Goal: Information Seeking & Learning: Stay updated

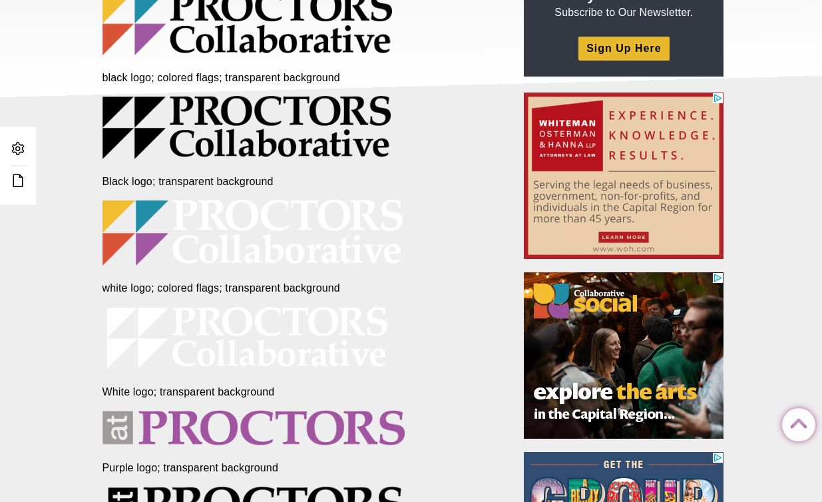
scroll to position [200, 0]
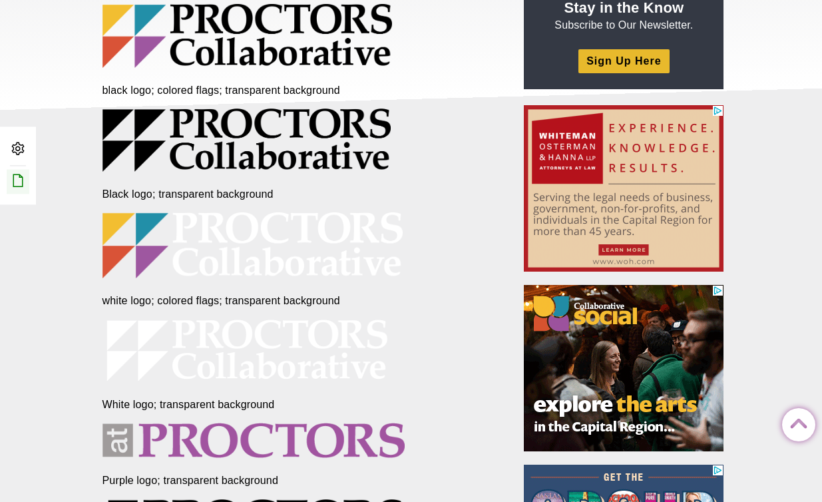
click at [11, 181] on icon at bounding box center [18, 180] width 16 height 16
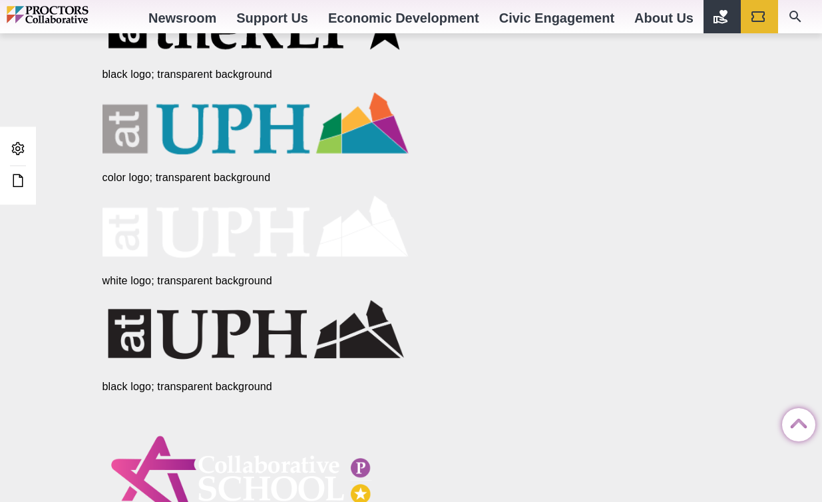
scroll to position [1024, 0]
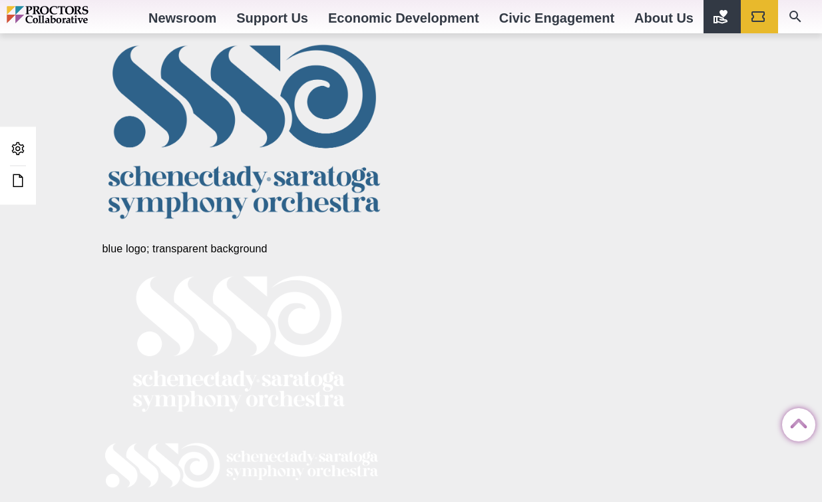
scroll to position [2378, 0]
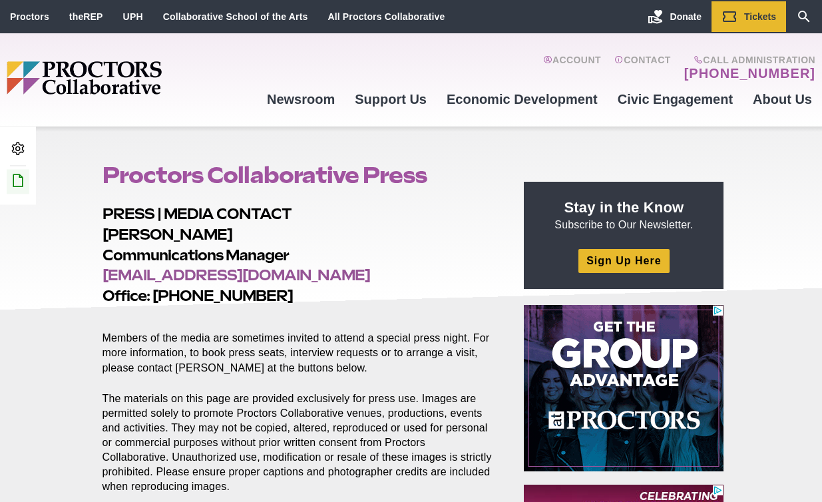
click at [17, 178] on icon at bounding box center [18, 180] width 16 height 16
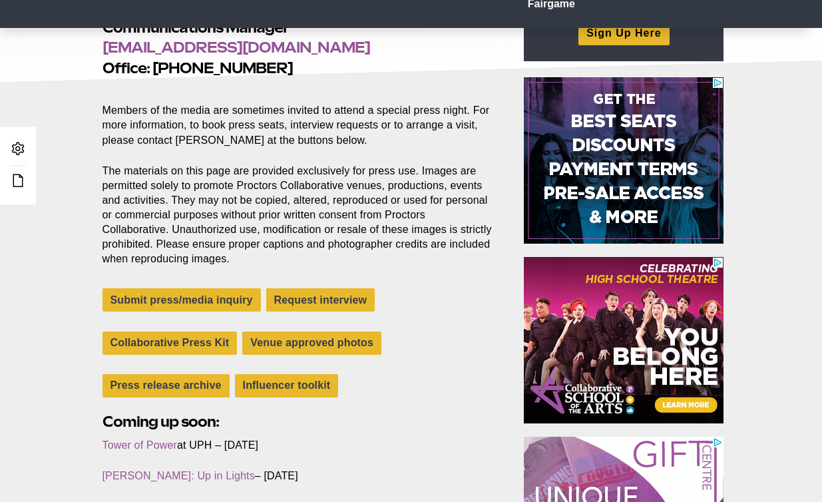
scroll to position [275, 0]
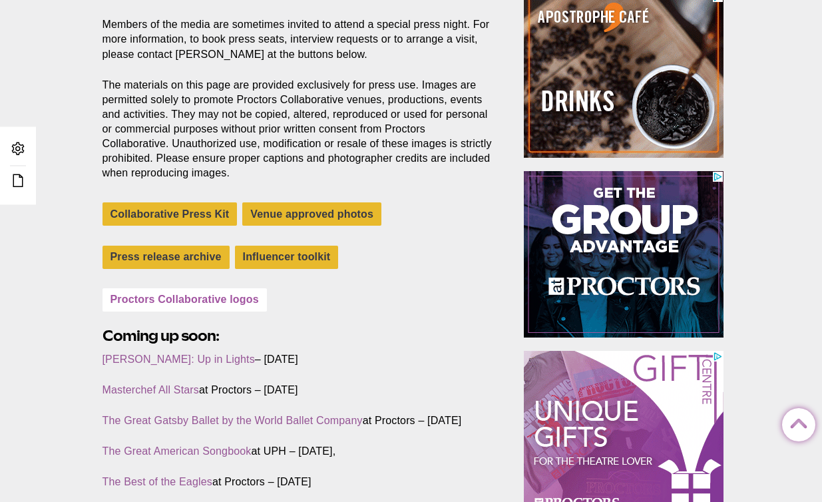
scroll to position [314, 0]
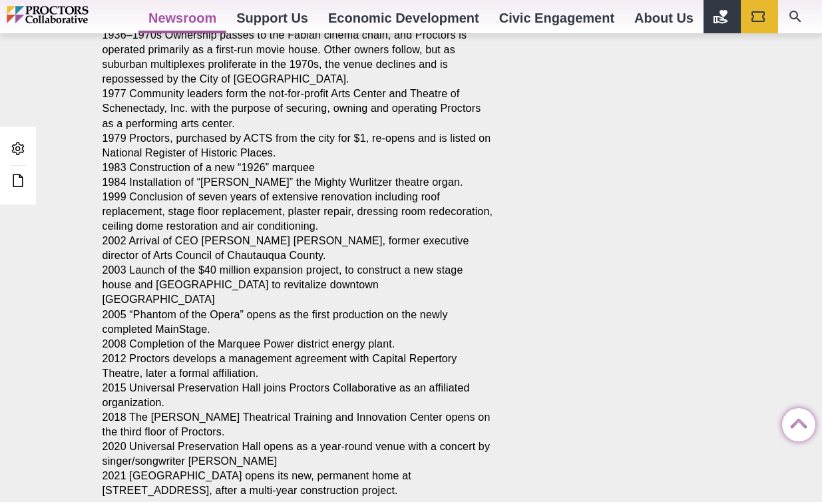
scroll to position [1729, 0]
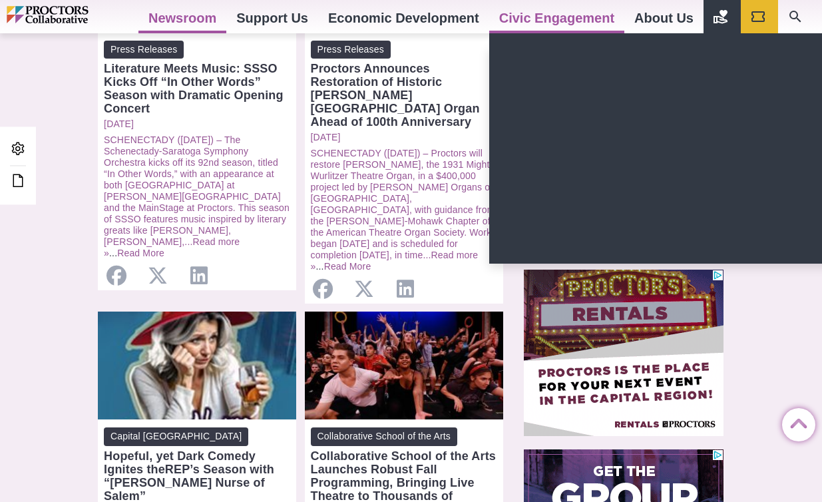
scroll to position [325, 0]
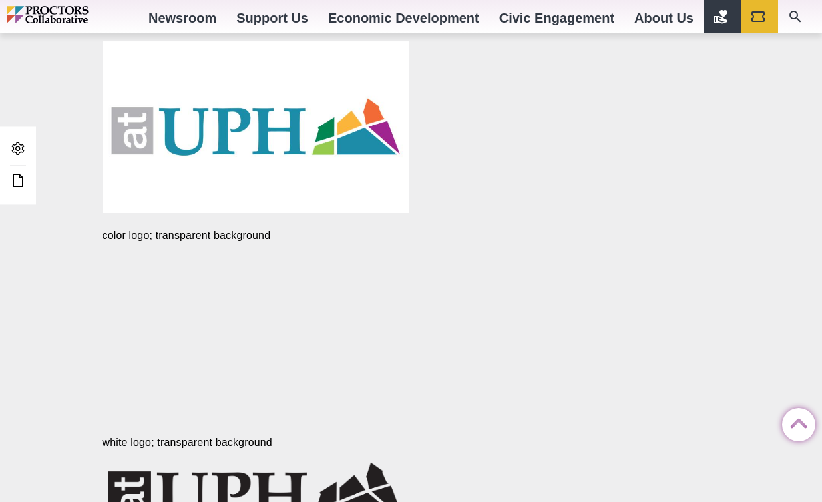
scroll to position [1339, 0]
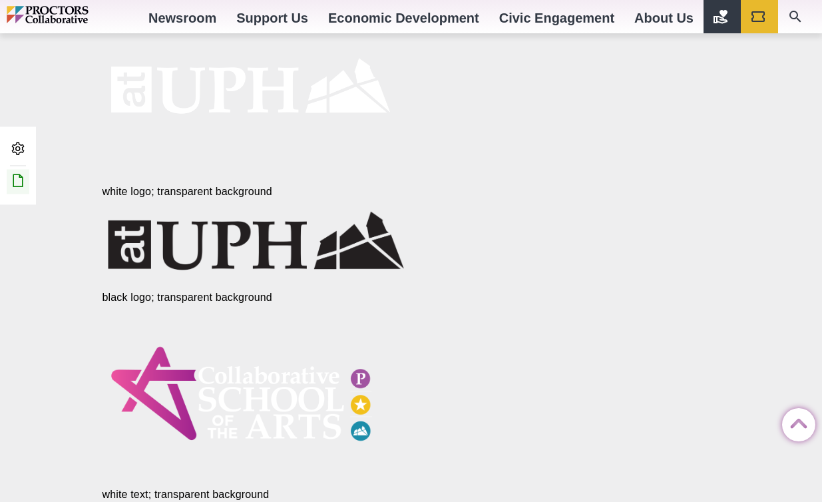
click at [15, 188] on link "Edit this Post/Page" at bounding box center [18, 181] width 23 height 25
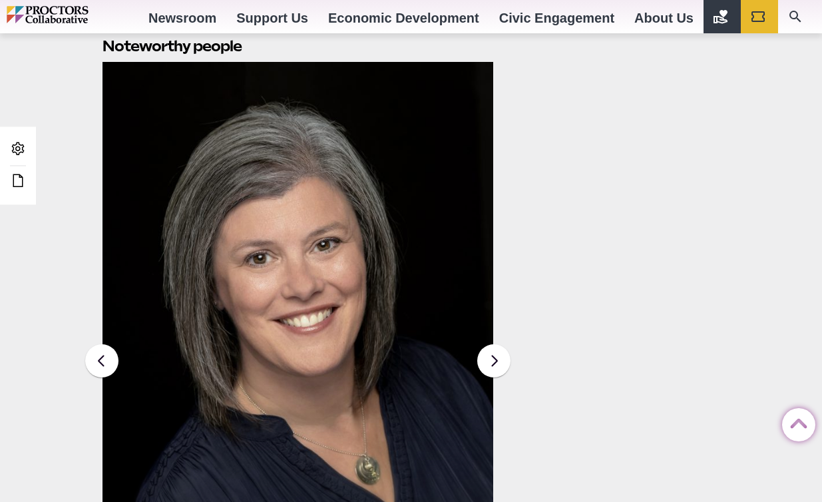
scroll to position [1912, 0]
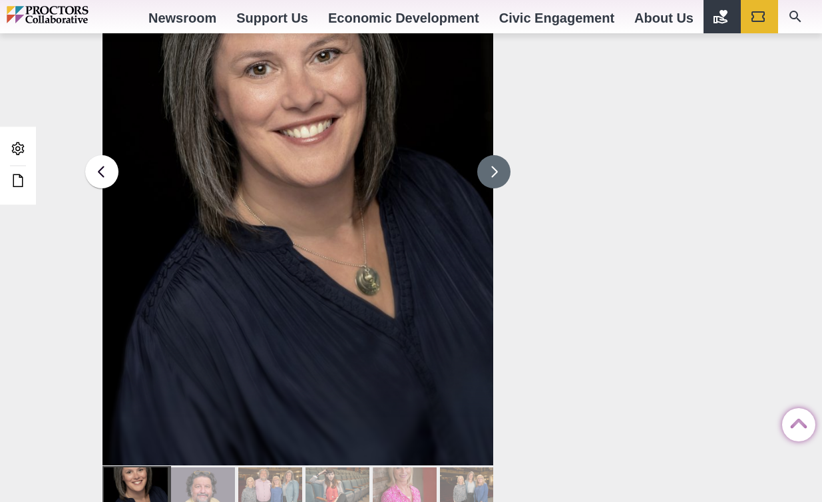
click at [493, 182] on button at bounding box center [493, 171] width 33 height 33
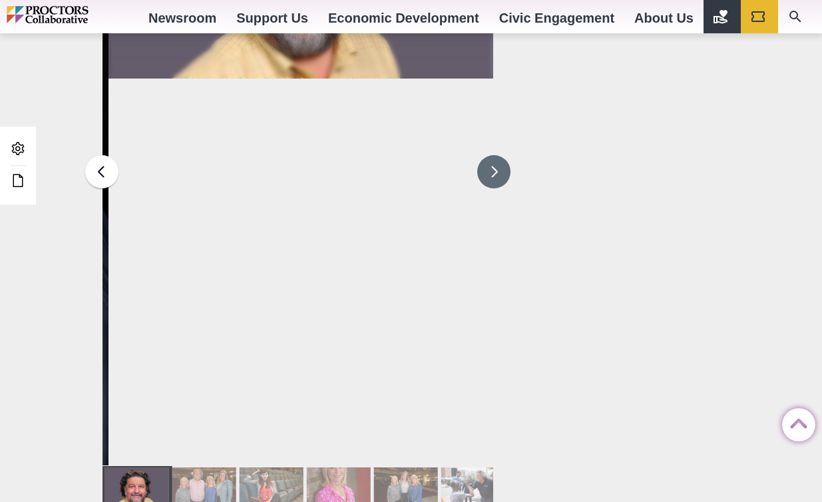
click at [494, 176] on button at bounding box center [493, 171] width 33 height 33
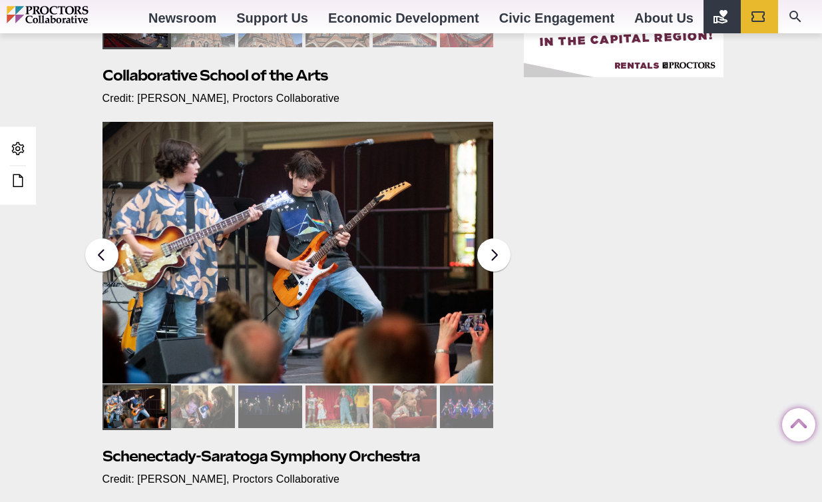
scroll to position [932, 0]
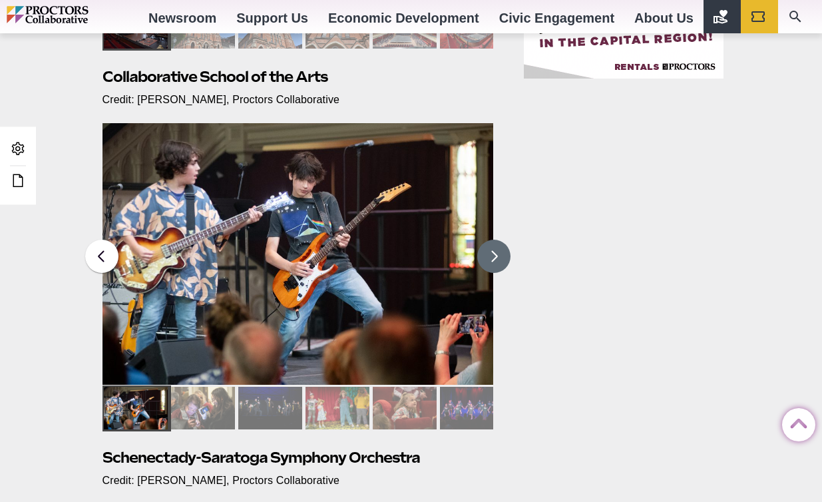
click at [492, 246] on button at bounding box center [493, 256] width 33 height 33
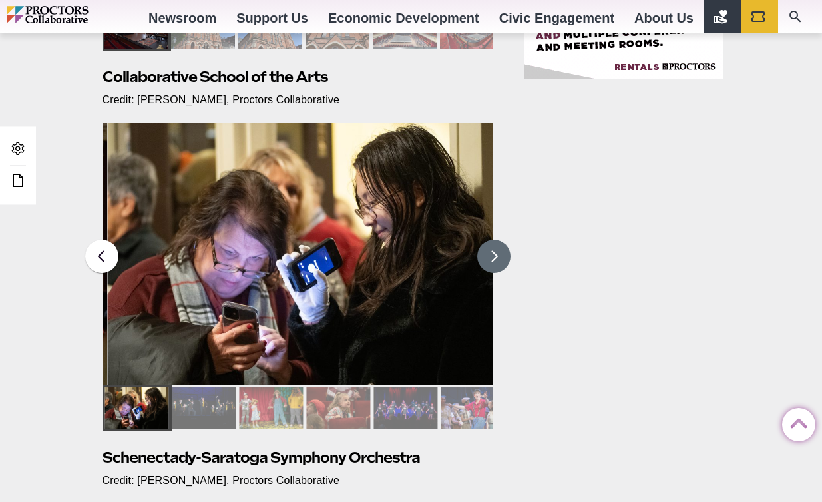
click at [492, 254] on button at bounding box center [493, 256] width 33 height 33
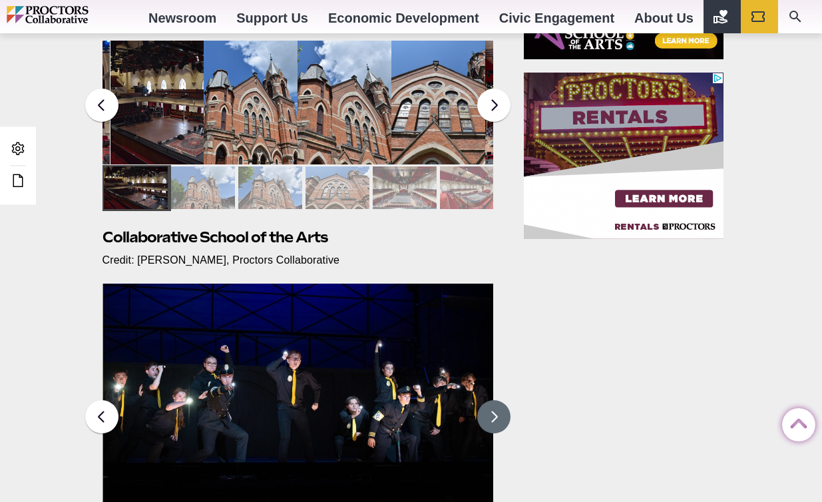
scroll to position [769, 0]
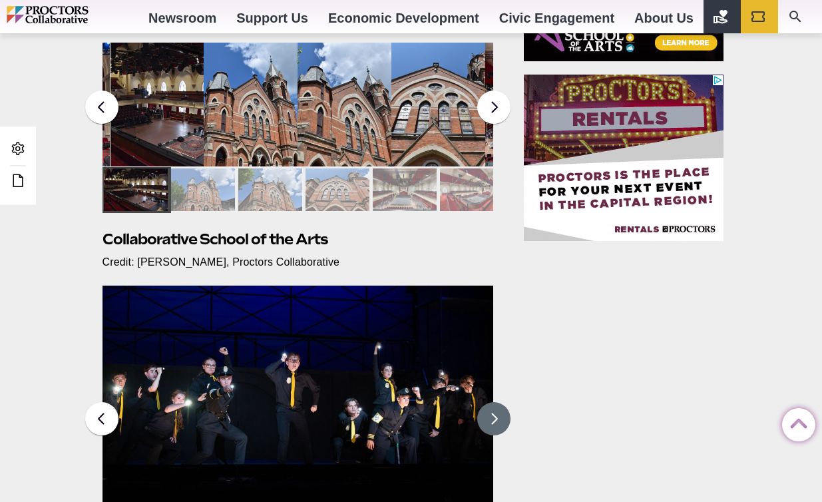
click at [498, 407] on button at bounding box center [493, 418] width 33 height 33
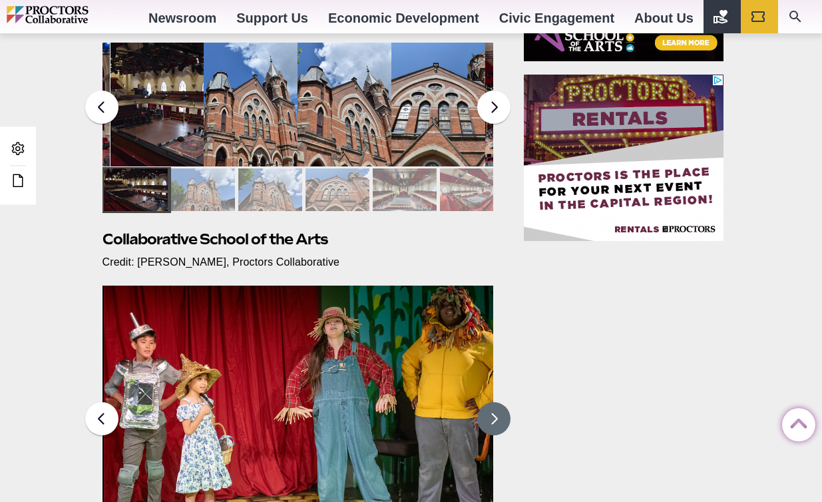
click at [503, 417] on button at bounding box center [493, 418] width 33 height 33
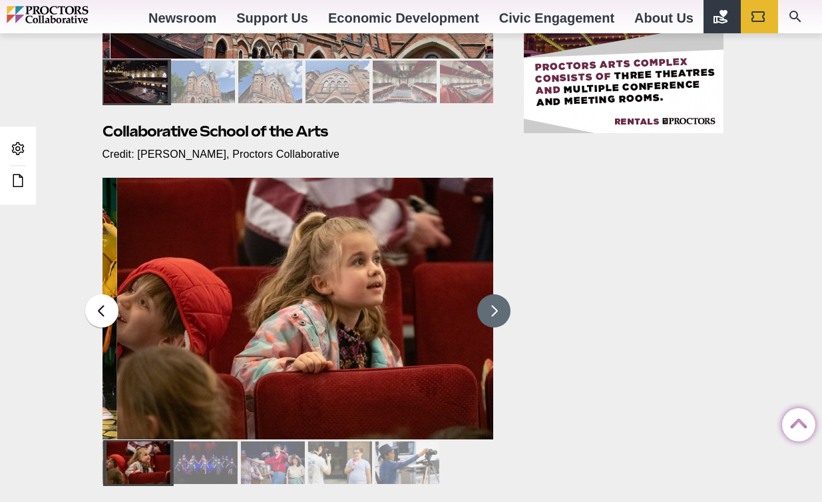
scroll to position [878, 0]
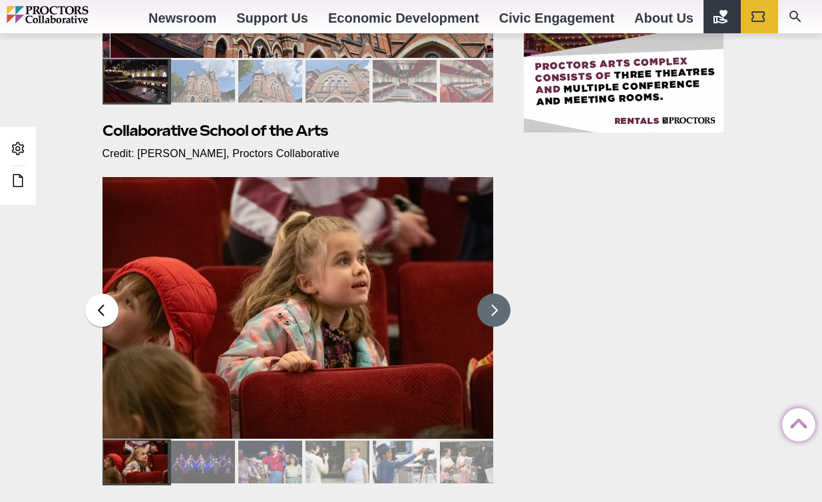
click at [495, 308] on button at bounding box center [493, 309] width 33 height 33
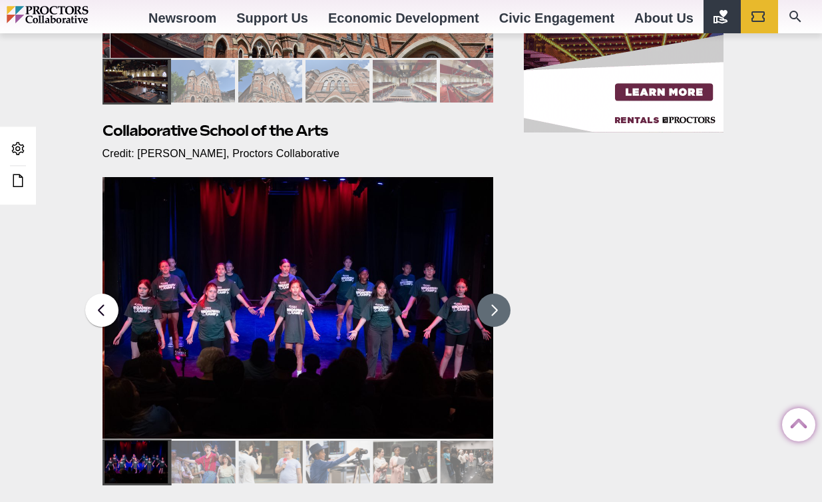
click at [495, 308] on button at bounding box center [493, 309] width 33 height 33
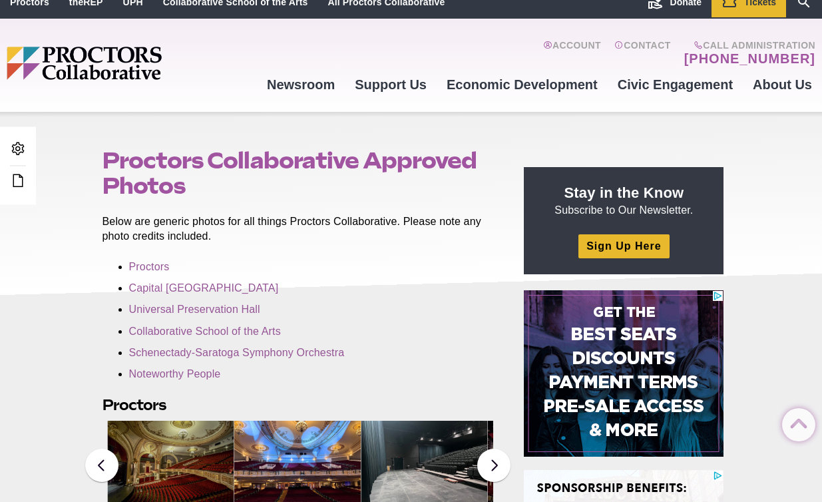
scroll to position [0, 0]
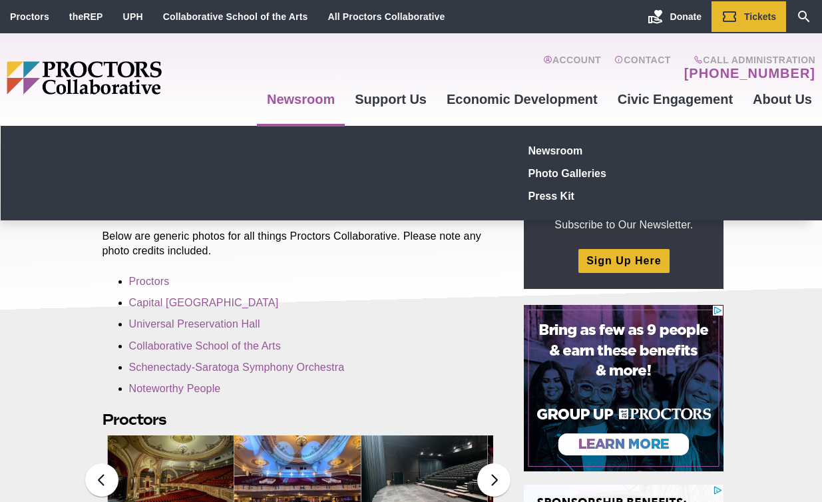
click at [305, 102] on link "Newsroom" at bounding box center [301, 99] width 88 height 36
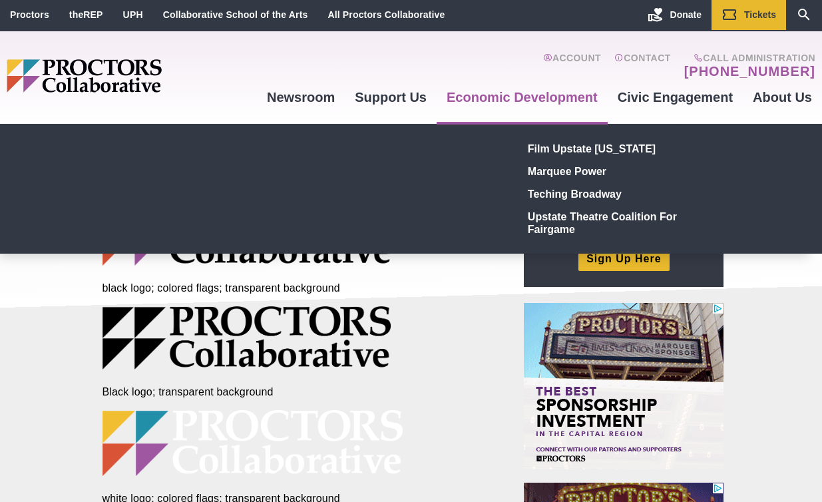
scroll to position [3, 0]
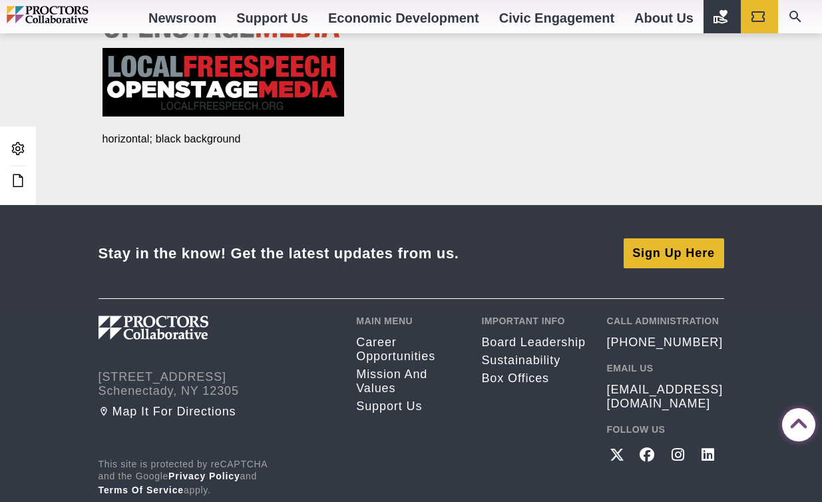
scroll to position [3556, 0]
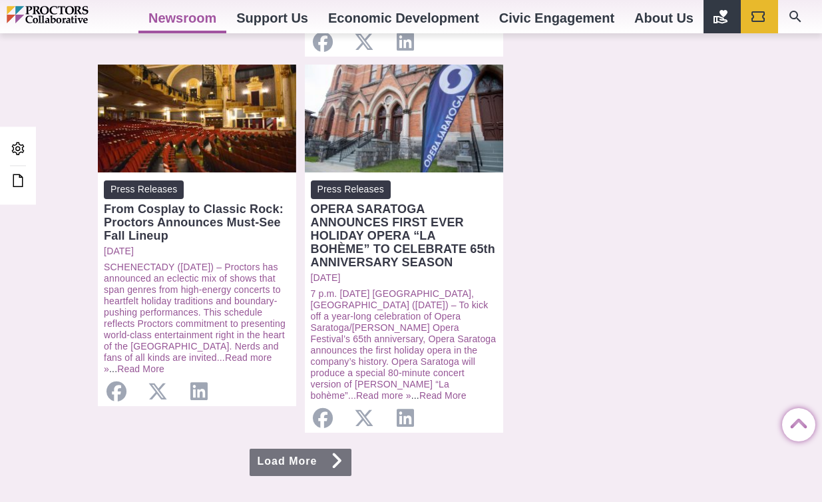
scroll to position [1479, 0]
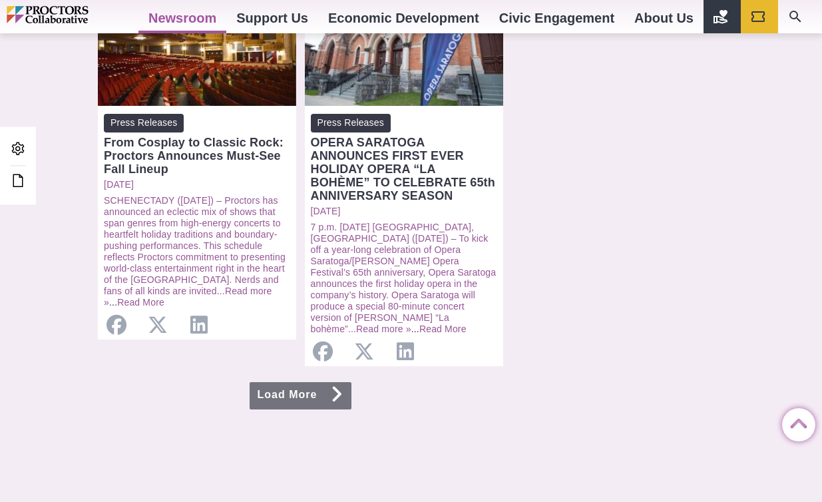
click at [313, 382] on link "Load More" at bounding box center [301, 395] width 102 height 27
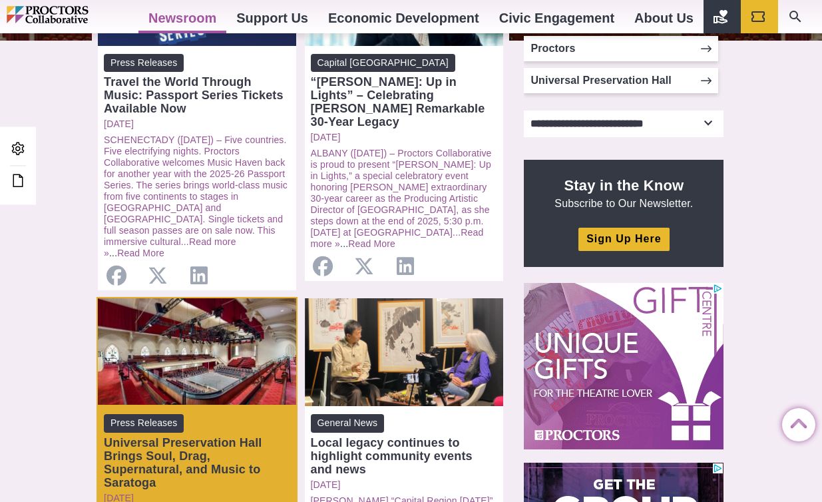
scroll to position [373, 0]
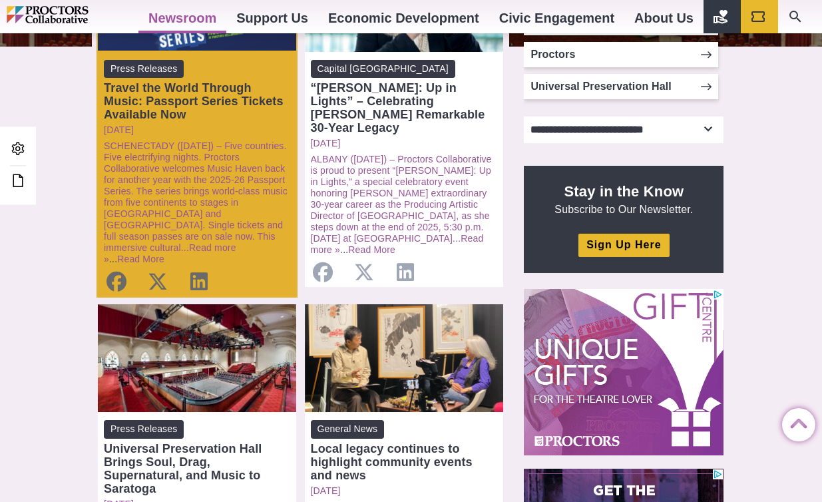
click at [198, 107] on div "Travel the World Through Music: Passport Series Tickets Available Now" at bounding box center [197, 101] width 186 height 40
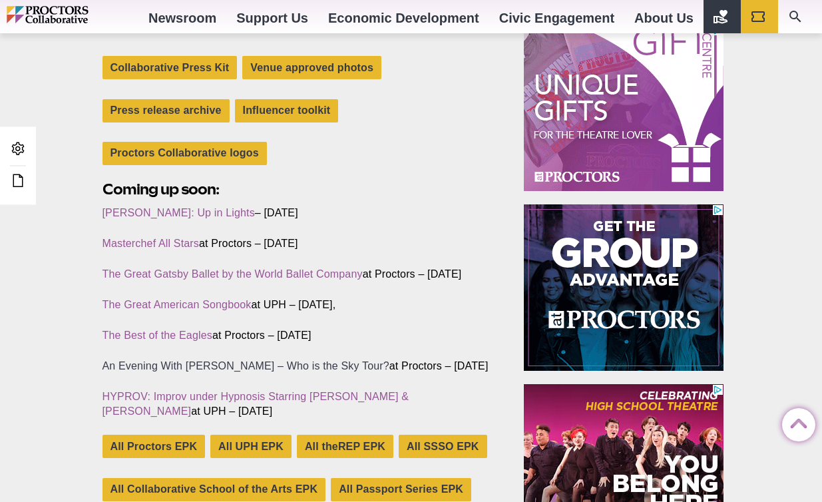
scroll to position [576, 0]
